Goal: Ask a question: Seek information or help from site administrators or community

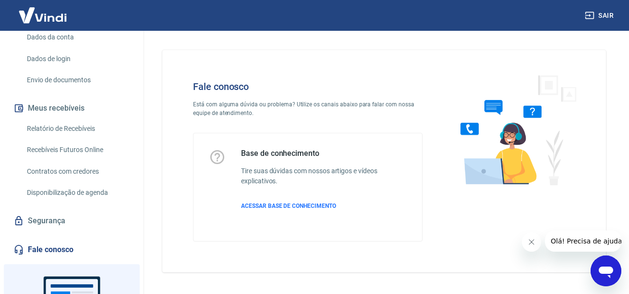
scroll to position [144, 0]
click at [71, 230] on link "Segurança" at bounding box center [72, 219] width 121 height 21
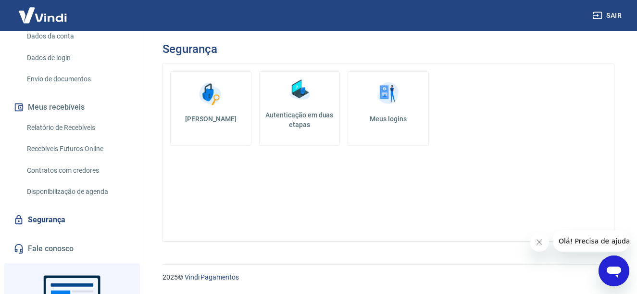
click at [53, 258] on link "Fale conosco" at bounding box center [72, 248] width 121 height 21
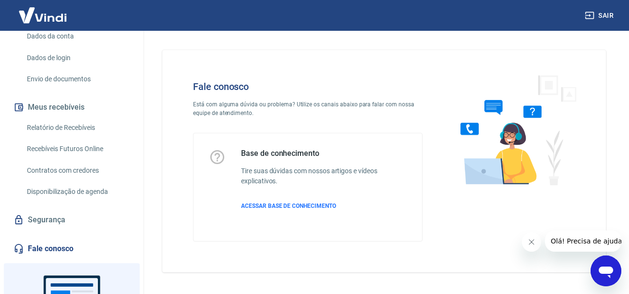
click at [601, 267] on icon "Abrir janela de mensagens" at bounding box center [606, 272] width 14 height 12
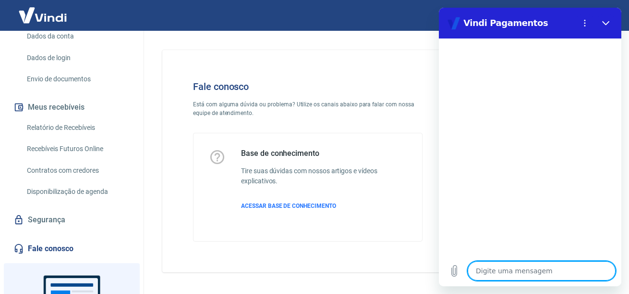
type textarea "P"
type textarea "x"
type textarea "Pr"
type textarea "x"
type textarea "Pre"
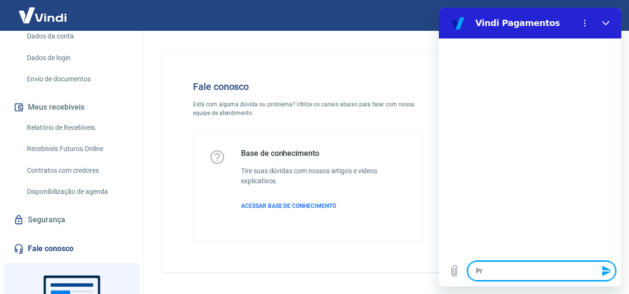
type textarea "x"
type textarea "Prec"
type textarea "x"
type textarea "Preci"
type textarea "x"
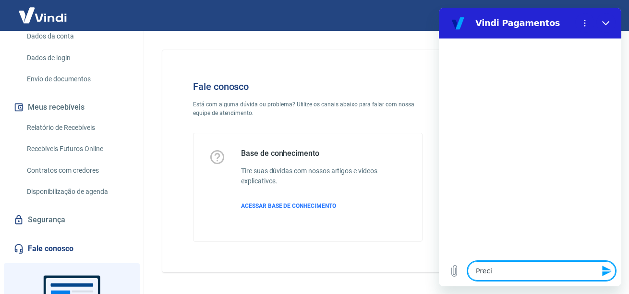
type textarea "Precis"
type textarea "x"
type textarea "Precis"
type textarea "x"
type textarea "Precis"
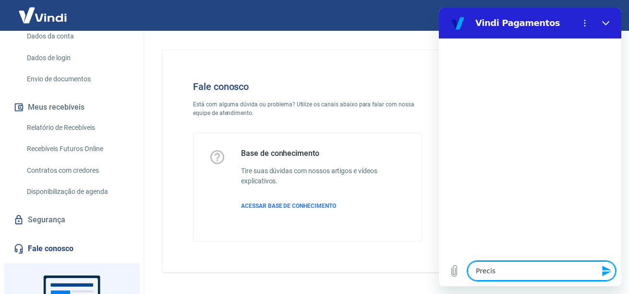
type textarea "x"
type textarea "Preciso"
type textarea "x"
type textarea "Preciso"
type textarea "x"
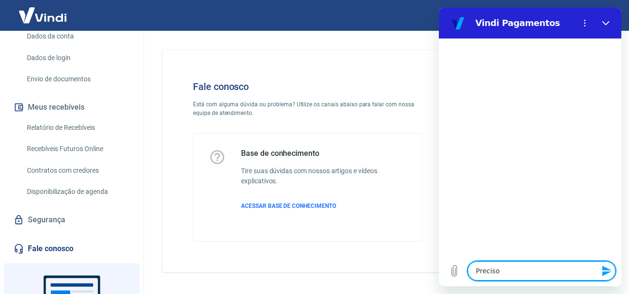
type textarea "Preciso f"
type textarea "x"
type textarea "Preciso fa"
type textarea "x"
type textarea "Preciso faz"
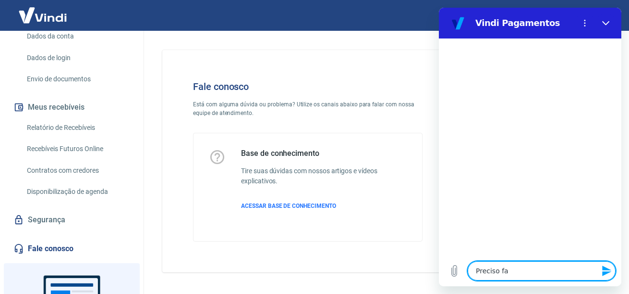
type textarea "x"
type textarea "Preciso faze"
type textarea "x"
type textarea "Preciso fazer"
type textarea "x"
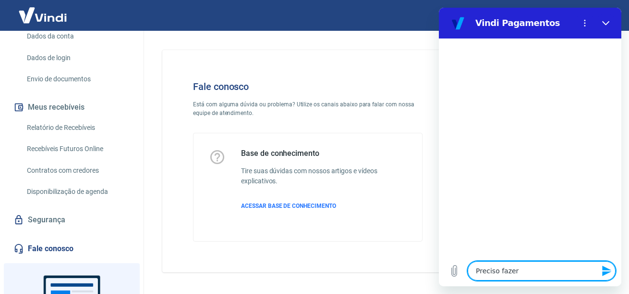
type textarea "Preciso fazer"
type textarea "x"
type textarea "Preciso fazer u"
type textarea "x"
type textarea "Preciso fazer um"
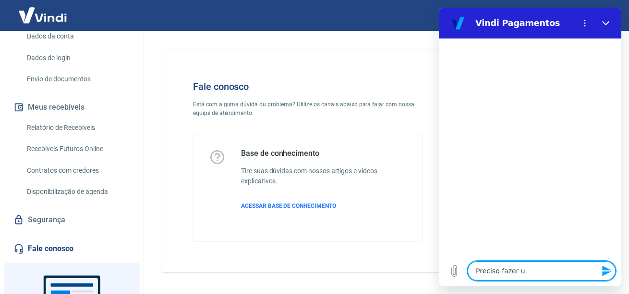
type textarea "x"
type textarea "Preciso fazer uma"
type textarea "x"
type textarea "Preciso fazer uma"
type textarea "x"
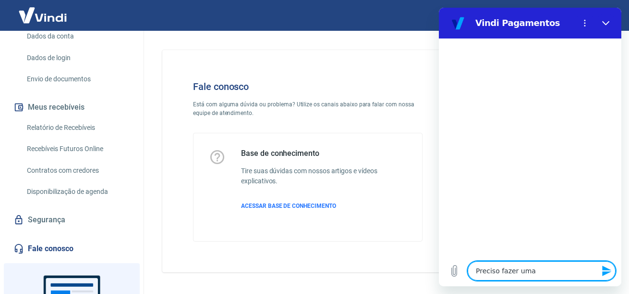
type textarea "Preciso fazer uma"
type textarea "x"
type textarea "Preciso fazer um"
type textarea "x"
type textarea "Preciso fazer u"
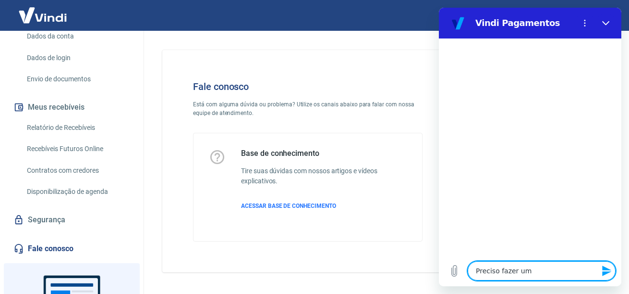
type textarea "x"
type textarea "Preciso fazer"
type textarea "x"
type textarea "Preciso fazer a"
type textarea "x"
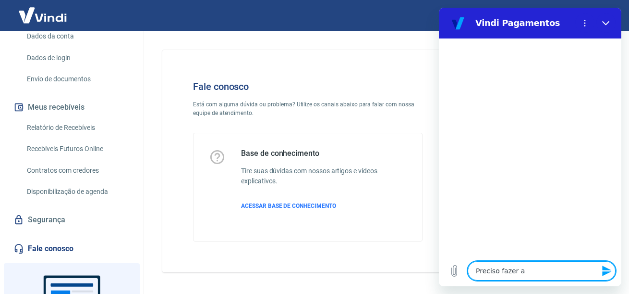
type textarea "Preciso fazer a"
type textarea "x"
type textarea "Preciso fazer a i"
type textarea "x"
type textarea "Preciso fazer a in"
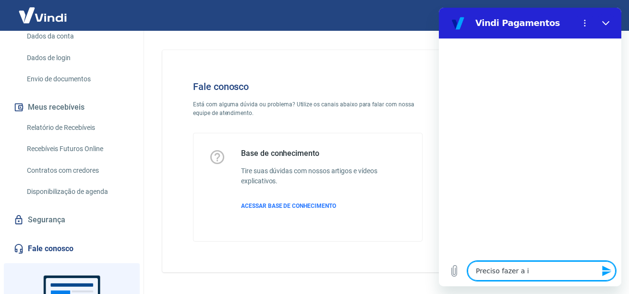
type textarea "x"
type textarea "Preciso fazer a int"
type textarea "x"
type textarea "Preciso fazer a inte"
type textarea "x"
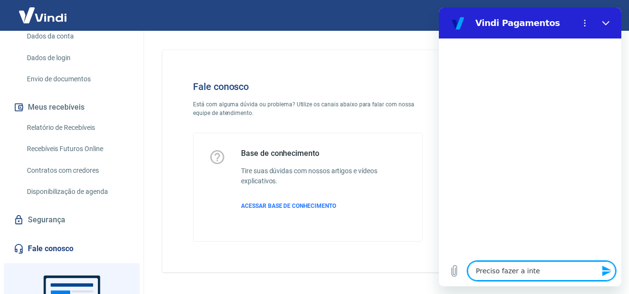
type textarea "Preciso fazer a integ"
type textarea "x"
type textarea "Preciso fazer a integr"
type textarea "x"
type textarea "Preciso fazer a integra"
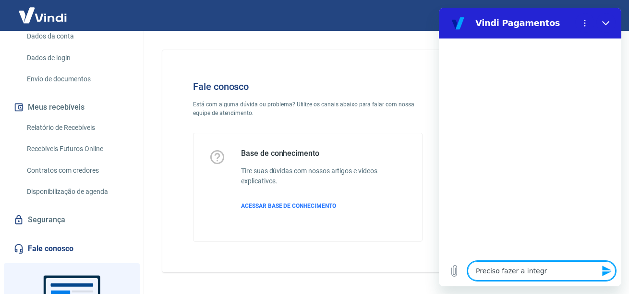
type textarea "x"
type textarea "Preciso fazer a integraç"
type textarea "x"
type textarea "Preciso fazer a integraçã"
type textarea "x"
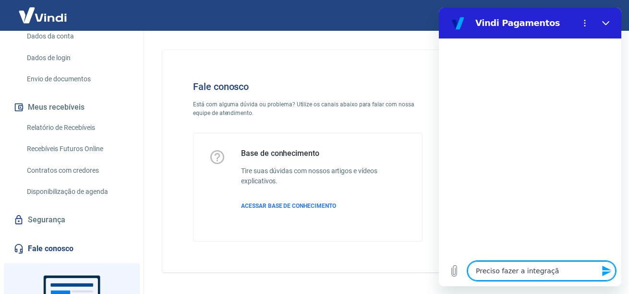
type textarea "Preciso fazer a integraçã"
type textarea "x"
type textarea "Preciso fazer a integraçã o"
type textarea "x"
type textarea "Preciso fazer a integraçã"
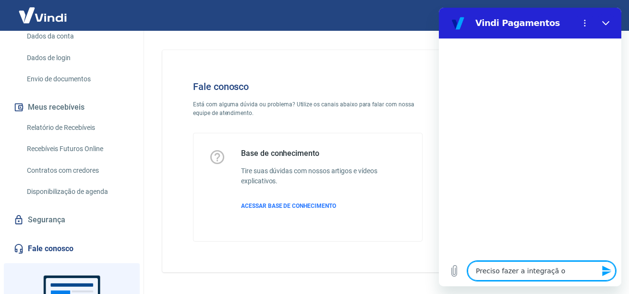
type textarea "x"
type textarea "Preciso fazer a integraçã"
type textarea "x"
type textarea "Preciso fazer a integração"
type textarea "x"
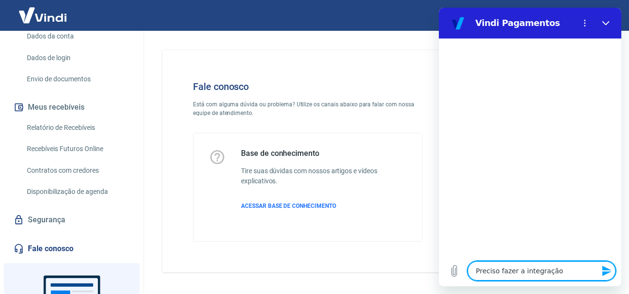
type textarea "Preciso fazer a integração"
type textarea "x"
type textarea "Preciso fazer a integração"
type textarea "x"
type textarea "Preciso fazer a integração,"
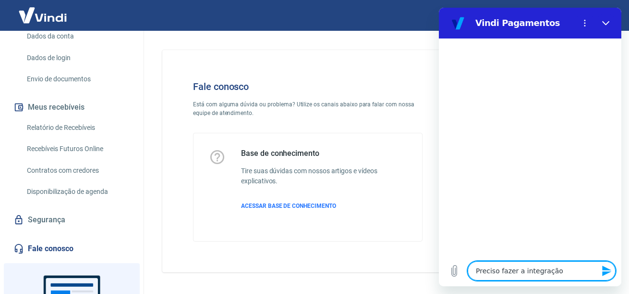
type textarea "x"
type textarea "Preciso fazer a integração,p"
type textarea "x"
type textarea "Preciso fazer a integração,p"
type textarea "x"
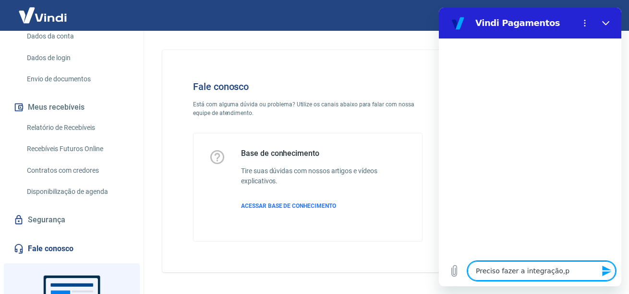
type textarea "Preciso fazer a integração,p"
type textarea "x"
type textarea "Preciso fazer a integração,"
type textarea "x"
type textarea "Preciso fazer a integração,"
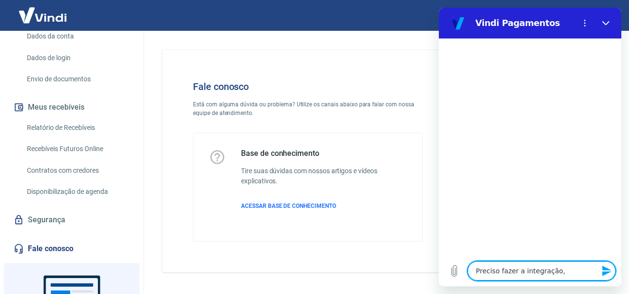
type textarea "x"
type textarea "Preciso fazer a integração,"
type textarea "x"
type textarea "Preciso fazer a integração"
type textarea "x"
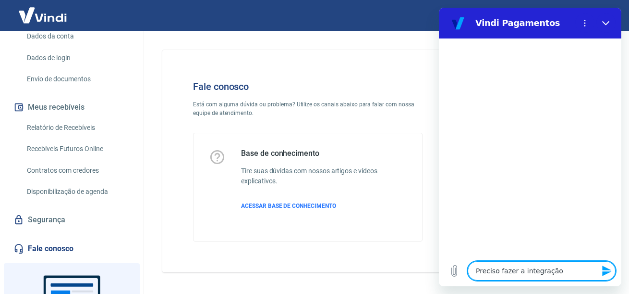
type textarea "Preciso fazer a integração"
type textarea "x"
type textarea "Preciso fazer a integração c"
type textarea "x"
type textarea "Preciso fazer a integração"
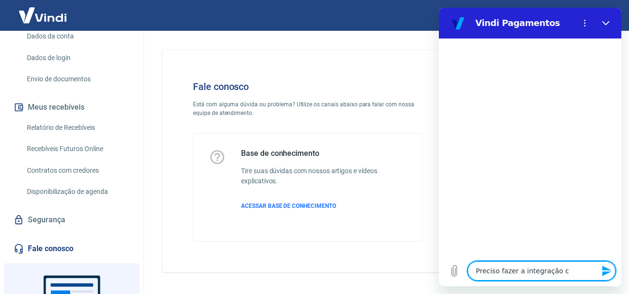
type textarea "x"
type textarea "Preciso fazer a integração c"
type textarea "x"
type textarea "Preciso fazer a integração co"
type textarea "x"
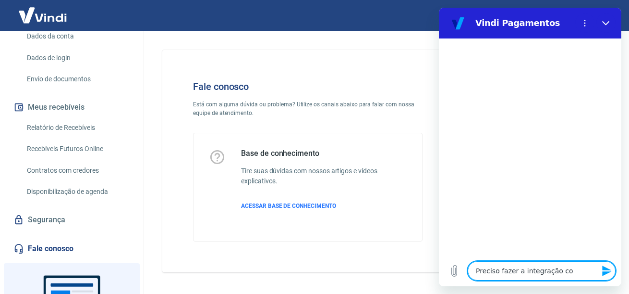
type textarea "Preciso fazer a integração com"
type textarea "x"
type textarea "Preciso fazer a integração com"
type textarea "x"
type textarea "Preciso fazer a integração com a"
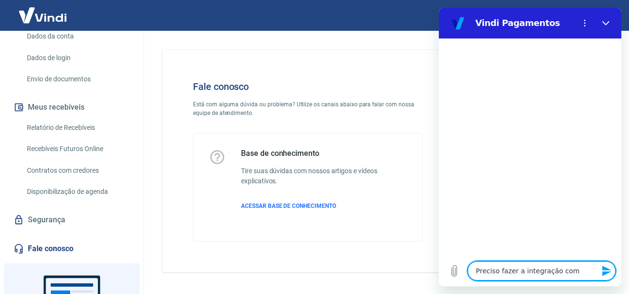
type textarea "x"
type textarea "Preciso fazer a integração com a"
type textarea "x"
type textarea "Preciso fazer a integração com a a"
type textarea "x"
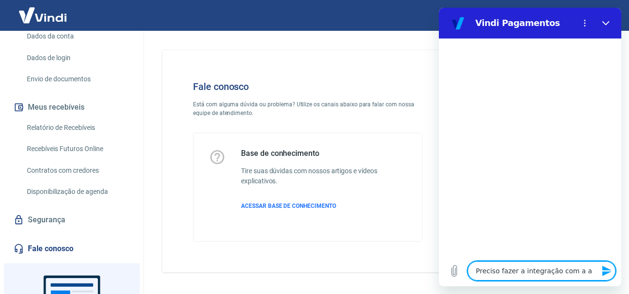
type textarea "Preciso fazer a integração com a ap"
type textarea "x"
type textarea "Preciso fazer a integração com a api"
type textarea "x"
type textarea "Preciso fazer a integração com a api"
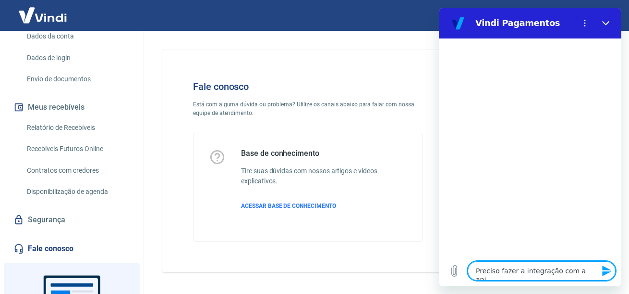
type textarea "x"
type textarea "Preciso fazer a integração com a api d"
type textarea "x"
type textarea "Preciso fazer a integração com a api da"
type textarea "x"
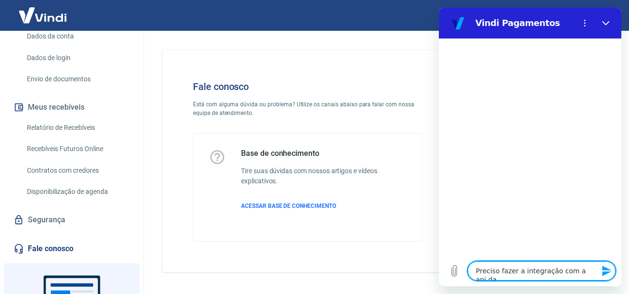
type textarea "Preciso fazer a integração com a api da"
type textarea "x"
type textarea "Preciso fazer a integração com a api da v"
type textarea "x"
type textarea "Preciso fazer a integração com a api da vi"
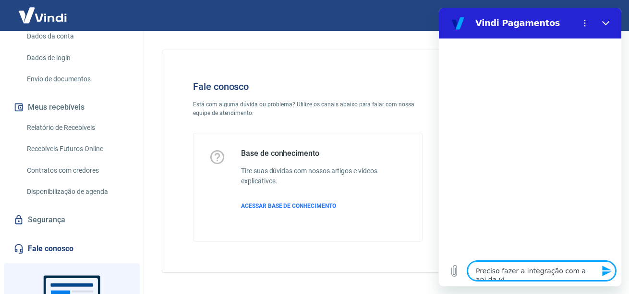
type textarea "x"
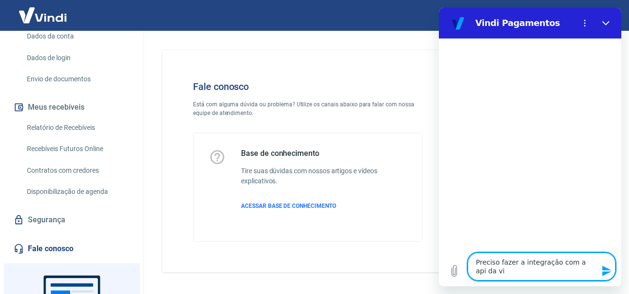
type textarea "Preciso fazer a integração com a api da vin"
type textarea "x"
type textarea "Preciso fazer a integração com a api da vind"
type textarea "x"
type textarea "Preciso fazer a integração com a api da vind"
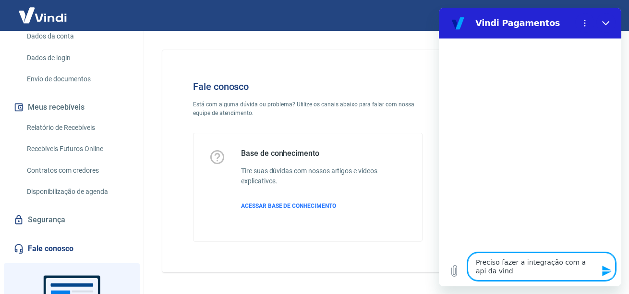
type textarea "x"
type textarea "Preciso fazer a integração com a api da vind"
type textarea "x"
type textarea "Preciso fazer a integração com a api da vin"
type textarea "x"
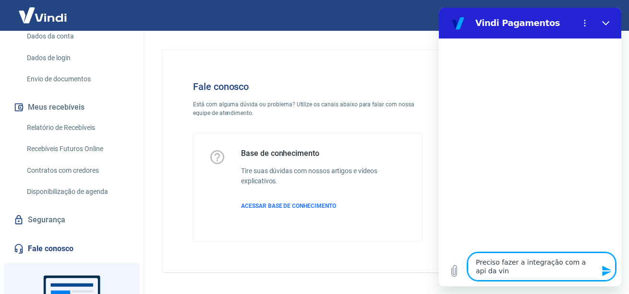
type textarea "Preciso fazer a integração com a api da vind"
type textarea "x"
type textarea "Preciso fazer a integração com a api da vindi"
type textarea "x"
type textarea "Preciso fazer a integração com a api da vindi,"
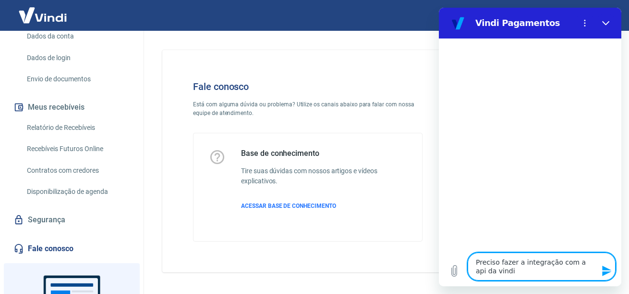
type textarea "x"
type textarea "Preciso fazer a integração com a api da vindi,"
type textarea "x"
type textarea "Preciso fazer a integração com a api da vindi, c"
type textarea "x"
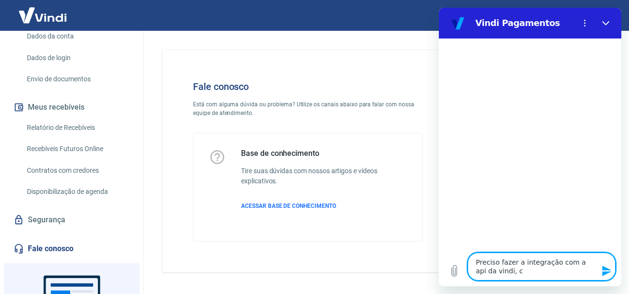
type textarea "Preciso fazer a integração com a api da vindi, co"
type textarea "x"
type textarea "Preciso fazer a integração com a api da vindi, com"
type textarea "x"
type textarea "Preciso fazer a integração com a api da vindi, como"
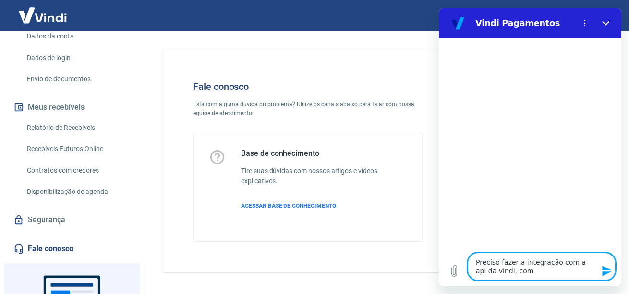
type textarea "x"
type textarea "Preciso fazer a integração com a api da vindi, como"
type textarea "x"
type textarea "Preciso fazer a integração com a api da vindi, como p"
type textarea "x"
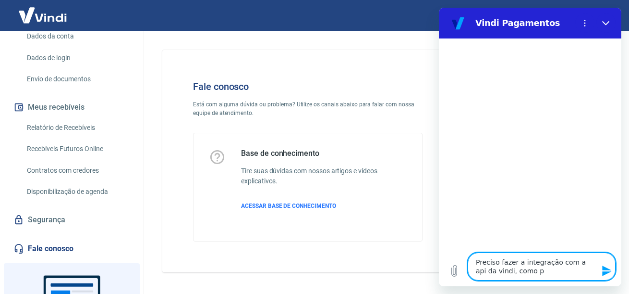
type textarea "Preciso fazer a integração com a api da vindi, como po"
type textarea "x"
type textarea "Preciso fazer a integração com a api da vindi, como pos"
type textarea "x"
type textarea "Preciso fazer a integração com a api da vindi, como poss"
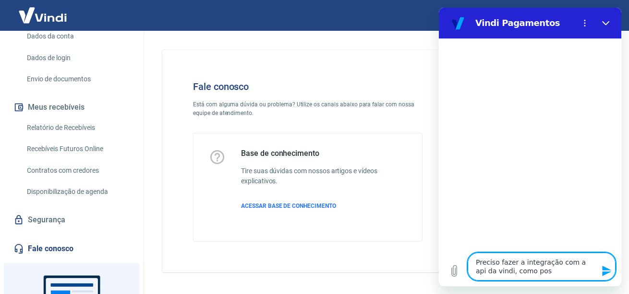
type textarea "x"
type textarea "Preciso fazer a integração com a api da vindi, como posso"
type textarea "x"
type textarea "Preciso fazer a integração com a api da vindi, como posso"
type textarea "x"
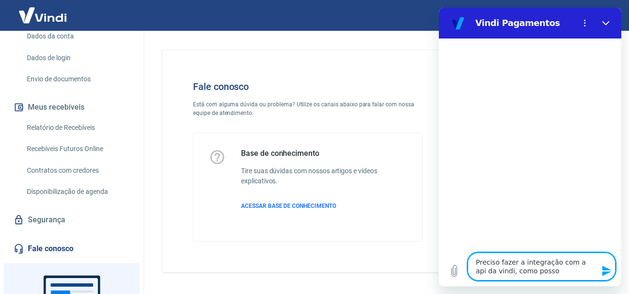
type textarea "Preciso fazer a integração com a api da vindi, como posso p"
type textarea "x"
type textarea "Preciso fazer a integração com a api da vindi, como posso pe"
type textarea "x"
type textarea "Preciso fazer a integração com a api da vindi, como posso peg"
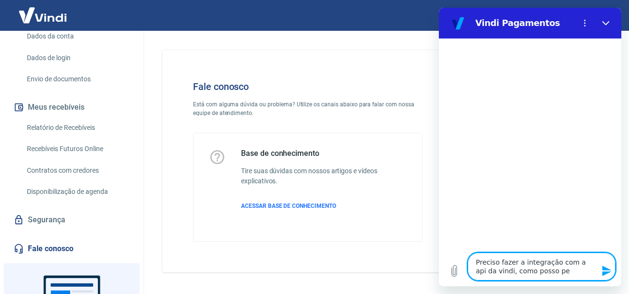
type textarea "x"
type textarea "Preciso fazer a integração com a api da vindi, como posso pega"
type textarea "x"
type textarea "Preciso fazer a integração com a api da vindi, como posso pegar"
type textarea "x"
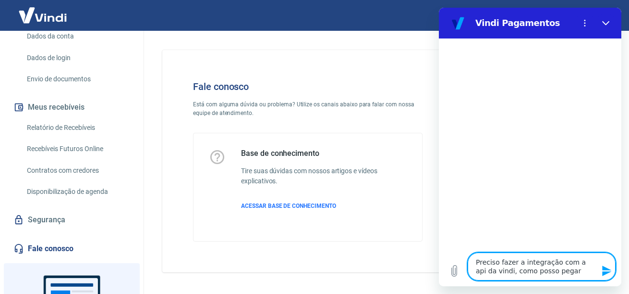
type textarea "Preciso fazer a integração com a api da vindi, como posso pegar"
type textarea "x"
type textarea "Preciso fazer a integração com a api da vindi, como posso pegar o"
type textarea "x"
type textarea "Preciso fazer a integração com a api da vindi, como posso pegar o"
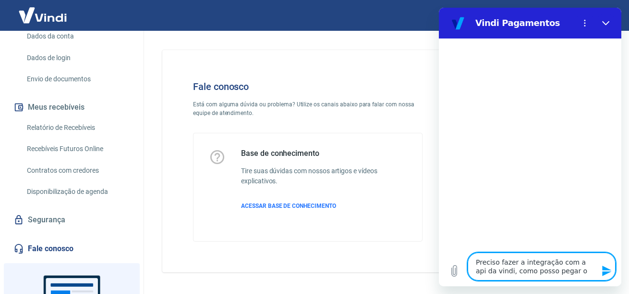
type textarea "x"
type textarea "Preciso fazer a integração com a api da vindi, como posso pegar o t"
type textarea "x"
type textarea "Preciso fazer a integração com a api da vindi, como posso pegar o to"
type textarea "x"
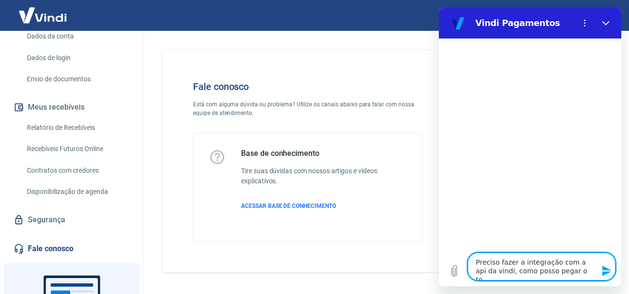
type textarea "Preciso fazer a integração com a api da vindi, como posso pegar o tok"
type textarea "x"
type textarea "Preciso fazer a integração com a api da vindi, como posso pegar o toke"
type textarea "x"
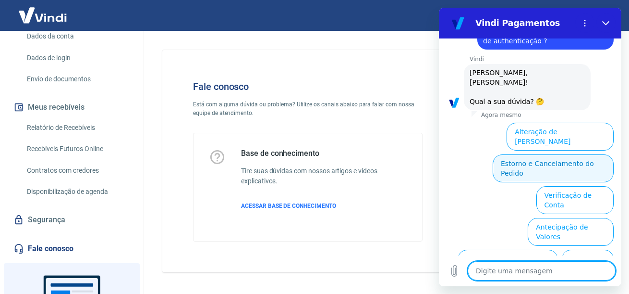
scroll to position [62, 0]
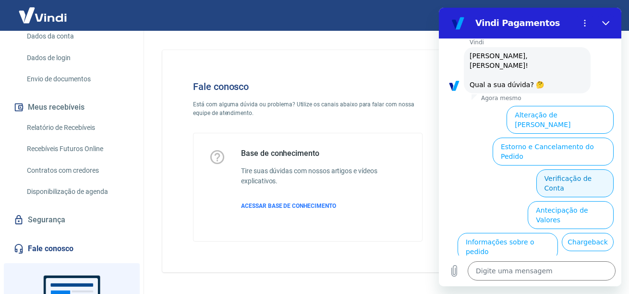
click at [562, 169] on button "Verificação de Conta" at bounding box center [575, 183] width 77 height 28
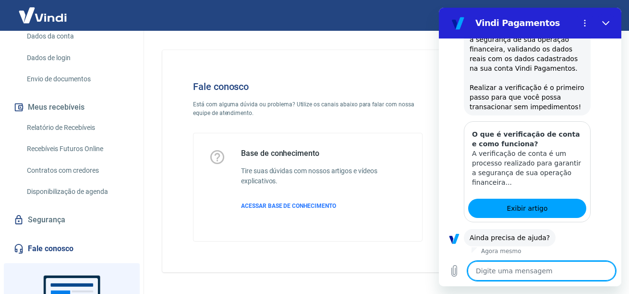
scroll to position [205, 0]
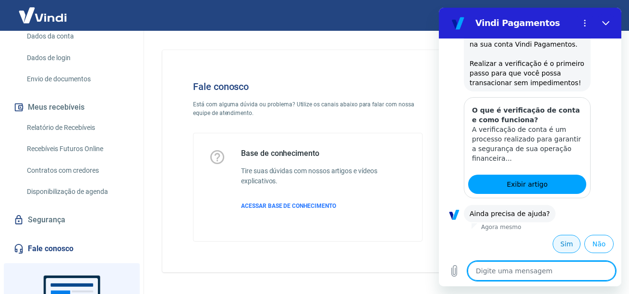
click at [556, 239] on button "Sim" at bounding box center [567, 243] width 28 height 18
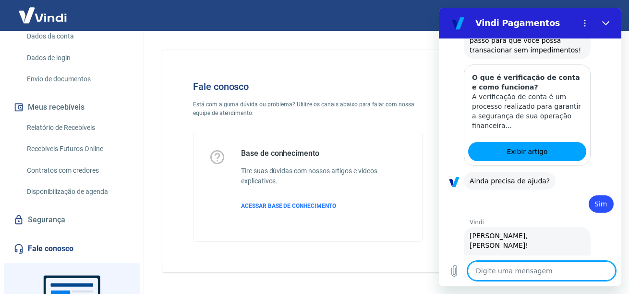
scroll to position [129, 0]
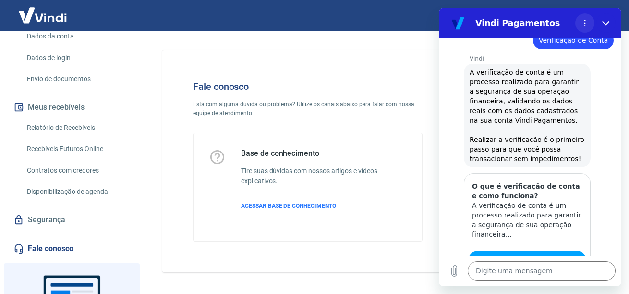
click at [587, 25] on icon "Menu de opções" at bounding box center [585, 23] width 8 height 8
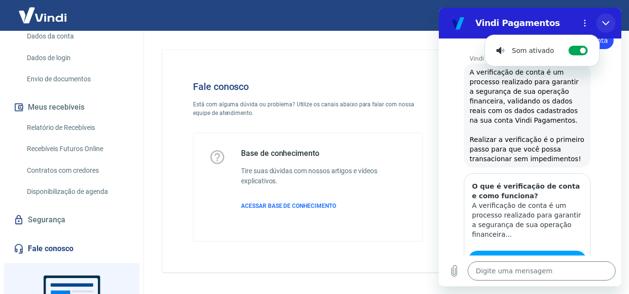
click at [602, 25] on button "Fechar" at bounding box center [606, 22] width 19 height 19
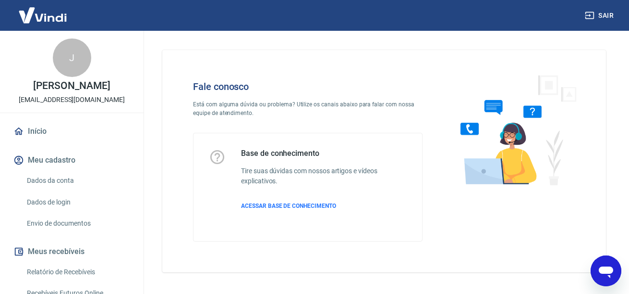
scroll to position [48, 0]
